Goal: Task Accomplishment & Management: Complete application form

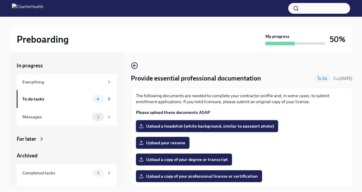
click at [173, 121] on label "Upload a headshot (white background, similar to passport photo)" at bounding box center [207, 126] width 142 height 12
click at [0, 0] on input "Upload a headshot (white background, similar to passport photo)" at bounding box center [0, 0] width 0 height 0
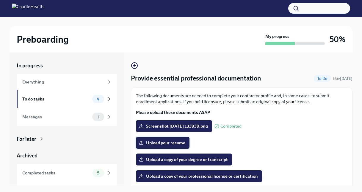
click at [168, 140] on span "Upload your resume" at bounding box center [162, 143] width 45 height 6
click at [0, 0] on input "Upload your resume" at bounding box center [0, 0] width 0 height 0
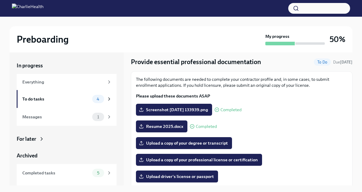
scroll to position [16, 0]
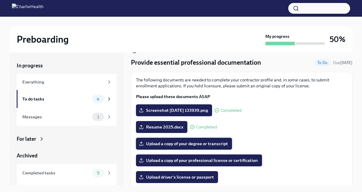
click at [160, 143] on span "Upload a copy of your degree or transcript" at bounding box center [184, 143] width 88 height 6
click at [0, 0] on input "Upload a copy of your degree or transcript" at bounding box center [0, 0] width 0 height 0
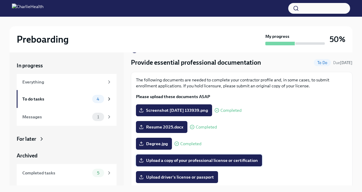
click at [159, 158] on span "Upload a copy of your professional license or certification" at bounding box center [199, 160] width 118 height 6
click at [0, 0] on input "Upload a copy of your professional license or certification" at bounding box center [0, 0] width 0 height 0
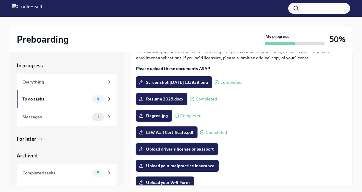
scroll to position [43, 0]
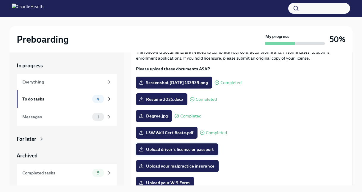
click at [184, 148] on span "Upload driver's license or passport" at bounding box center [177, 149] width 74 height 6
click at [0, 0] on input "Upload driver's license or passport" at bounding box center [0, 0] width 0 height 0
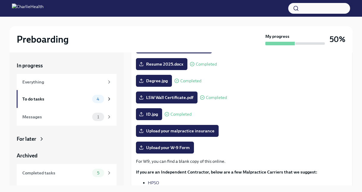
scroll to position [84, 0]
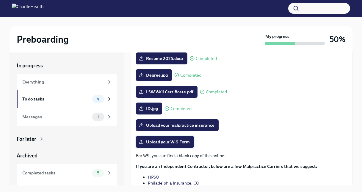
click at [162, 141] on span "Upload your W-9 Form" at bounding box center [165, 142] width 50 height 6
click at [0, 0] on input "Upload your W-9 Form" at bounding box center [0, 0] width 0 height 0
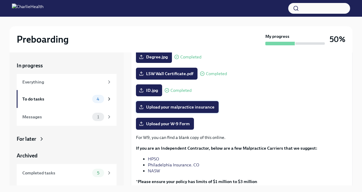
scroll to position [131, 0]
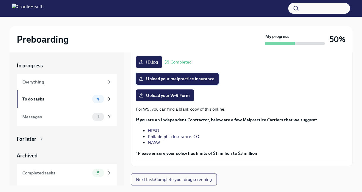
click at [172, 81] on span "Upload your malpractice insurance" at bounding box center [177, 79] width 74 height 6
click at [0, 0] on input "Upload your malpractice insurance" at bounding box center [0, 0] width 0 height 0
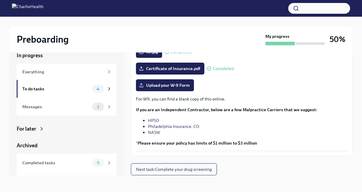
click at [195, 170] on span "Next task : Complete your drug screening" at bounding box center [174, 169] width 76 height 6
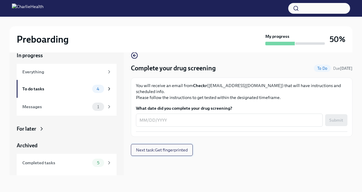
click at [167, 147] on span "Next task : Get fingerprinted" at bounding box center [162, 150] width 52 height 6
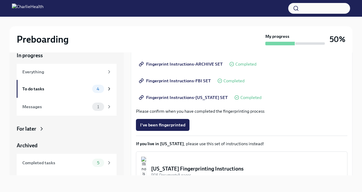
scroll to position [131, 0]
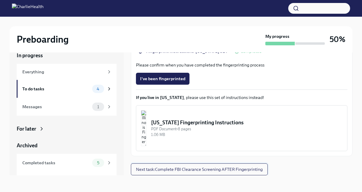
click at [175, 167] on span "Next task : Complete FBI Clearance Screening AFTER Fingerprinting" at bounding box center [199, 169] width 127 height 6
